Goal: Find specific page/section: Find specific page/section

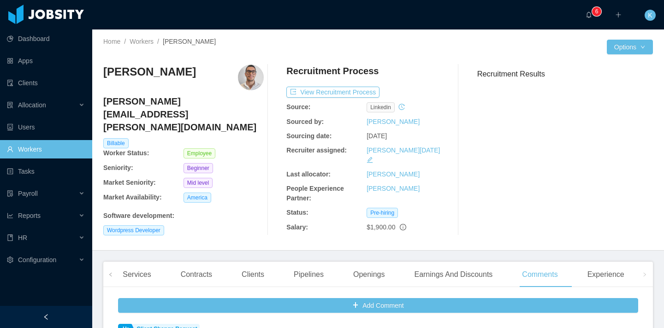
click at [61, 153] on link "Workers" at bounding box center [46, 149] width 78 height 18
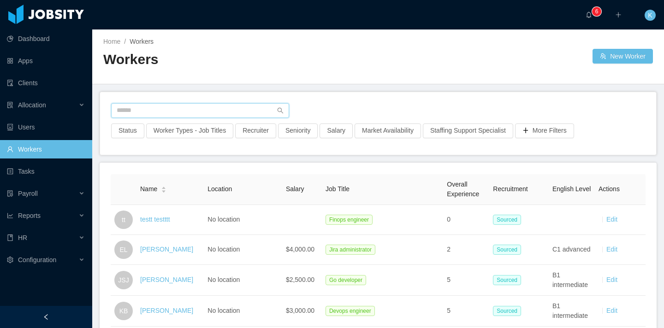
click at [155, 111] on input "text" at bounding box center [200, 110] width 178 height 15
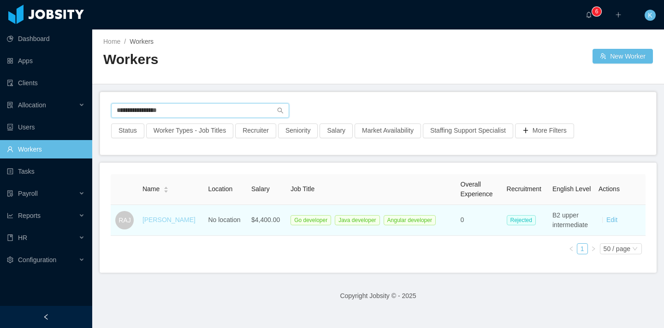
type input "**********"
click at [170, 218] on link "[PERSON_NAME]" at bounding box center [168, 219] width 53 height 7
